Goal: Information Seeking & Learning: Learn about a topic

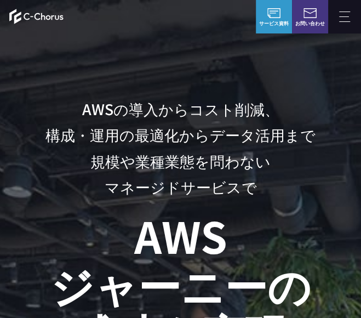
click at [79, 99] on p "AWSの導入からコスト削減、 構成・運用の最適化からデータ活用まで 規模や業種業態を問わない マネージドサービスで" at bounding box center [180, 148] width 305 height 104
click at [228, 302] on h1 "AWS ジャーニーの 成功を実現" at bounding box center [180, 284] width 305 height 146
click at [203, 293] on h1 "AWS ジャーニーの 成功を実現" at bounding box center [180, 284] width 305 height 146
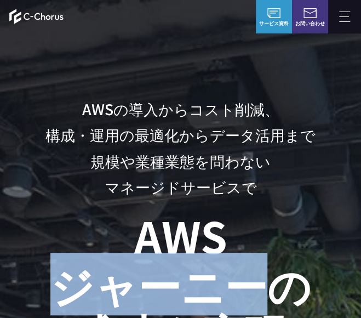
click at [203, 293] on h1 "AWS ジャーニーの 成功を実現" at bounding box center [180, 284] width 305 height 146
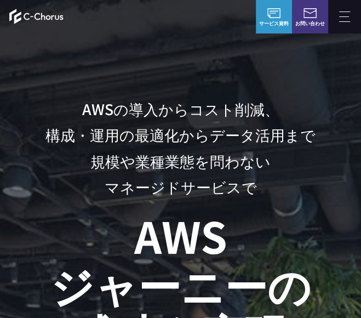
click at [203, 293] on h1 "AWS ジャーニーの 成功を実現" at bounding box center [180, 284] width 305 height 146
